Goal: Find contact information: Find contact information

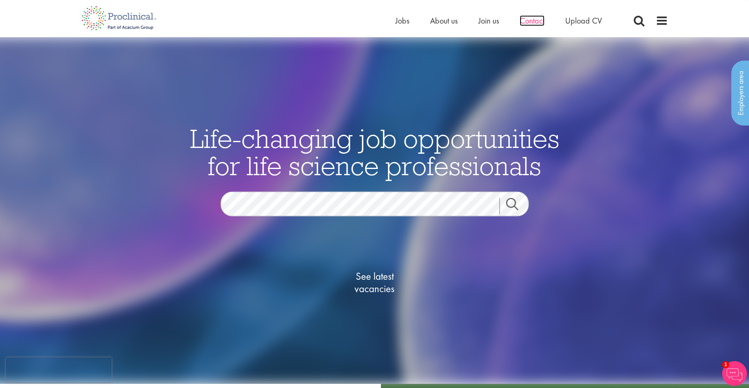
click at [533, 20] on span "Contact" at bounding box center [532, 20] width 25 height 11
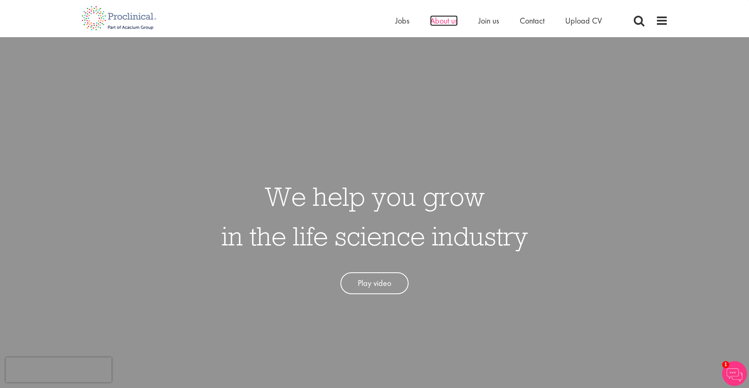
click at [443, 21] on span "About us" at bounding box center [444, 20] width 28 height 11
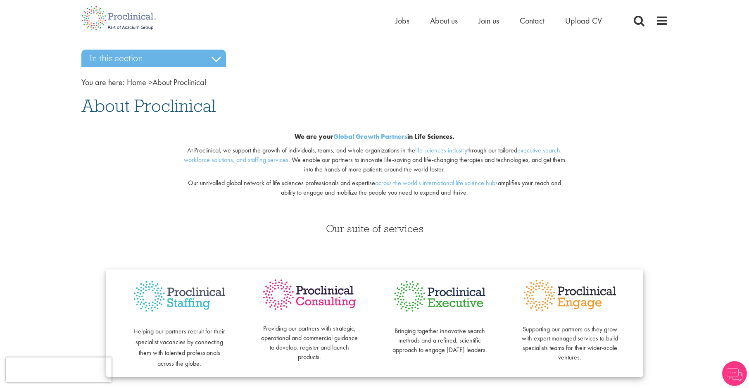
drag, startPoint x: 293, startPoint y: 135, endPoint x: 492, endPoint y: 198, distance: 209.1
click at [492, 198] on div "We are your Global Growth Partners in Life Sciences. At [GEOGRAPHIC_DATA], we s…" at bounding box center [374, 167] width 399 height 96
copy div "We are your Global Growth Partners in Life Sciences. At [GEOGRAPHIC_DATA], we s…"
